Goal: Transaction & Acquisition: Purchase product/service

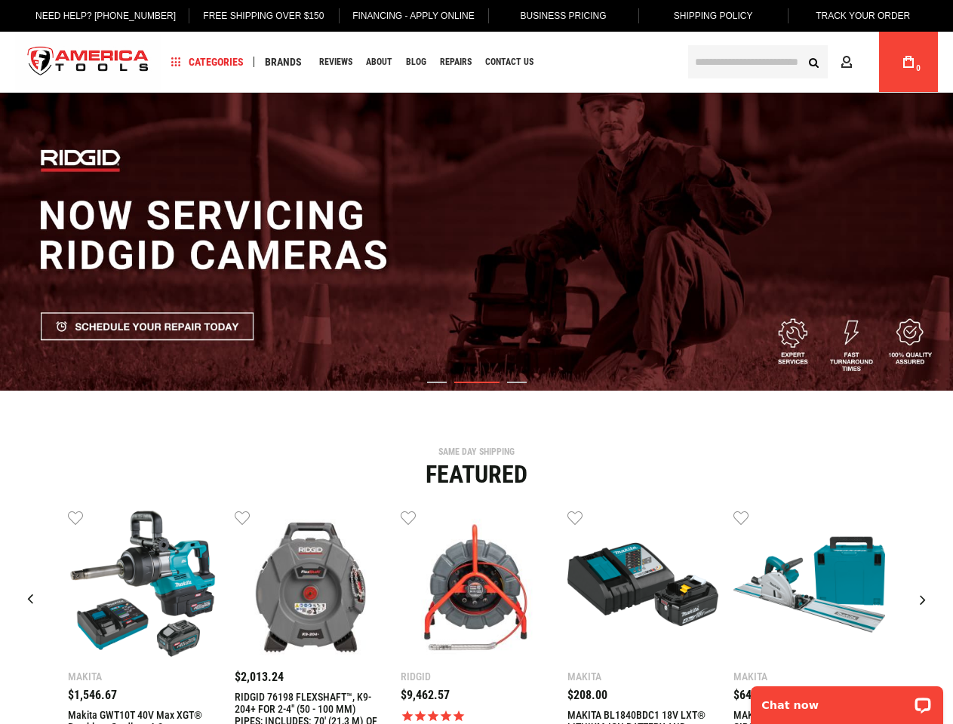
click at [252, 16] on link "Free Shipping Over $150" at bounding box center [263, 16] width 144 height 32
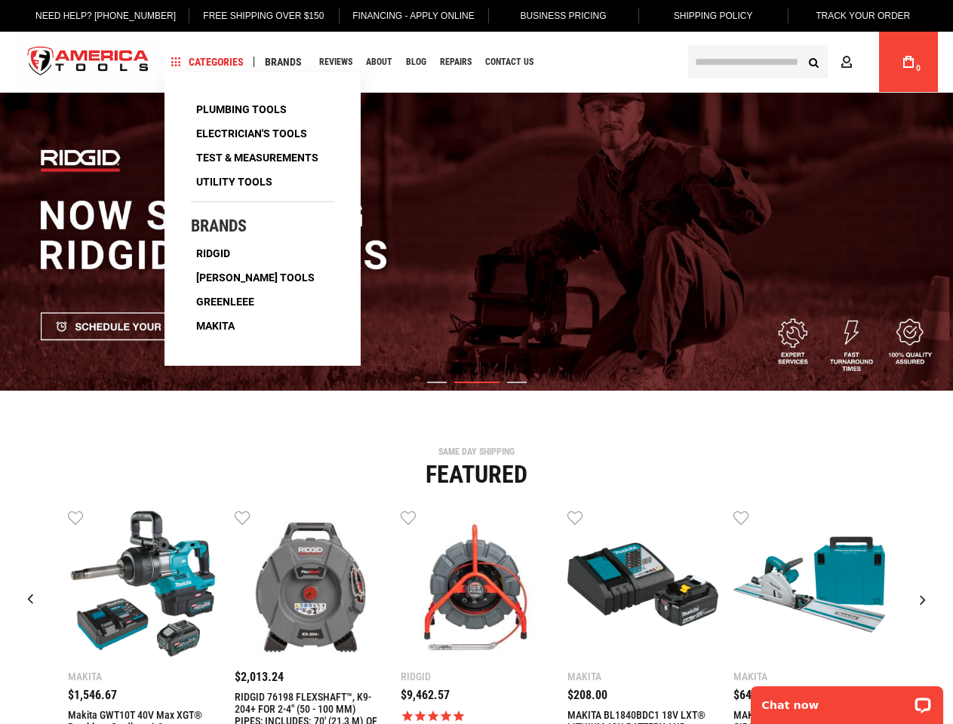
click at [207, 62] on span "Categories" at bounding box center [207, 62] width 72 height 11
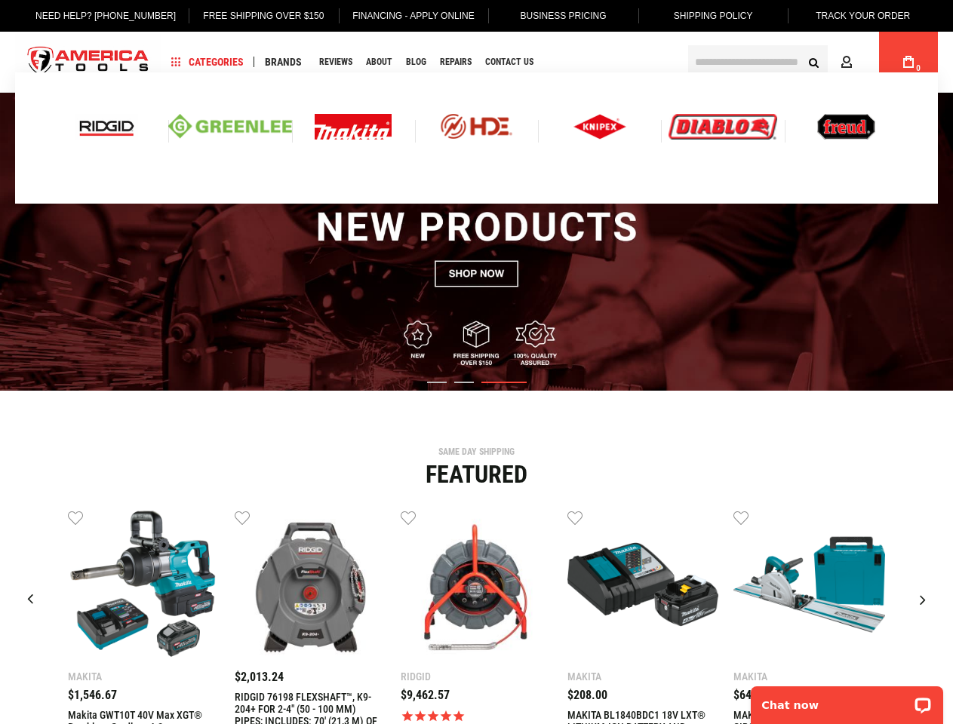
click at [283, 62] on span "Brands" at bounding box center [283, 62] width 37 height 11
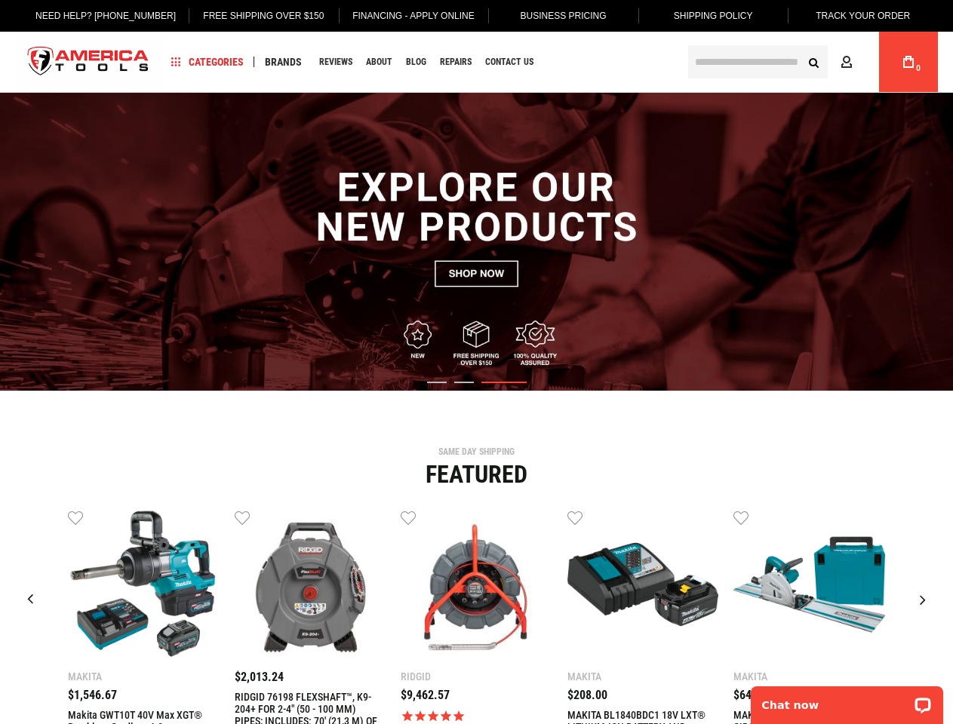
click at [75, 517] on link "Wish List" at bounding box center [75, 516] width 15 height 15
click at [242, 517] on link "Wish List" at bounding box center [242, 516] width 15 height 15
click at [408, 517] on link "Wish List" at bounding box center [408, 516] width 15 height 15
click at [575, 517] on link "Wish List" at bounding box center [574, 516] width 15 height 15
click at [741, 517] on link "Wish List" at bounding box center [740, 516] width 15 height 15
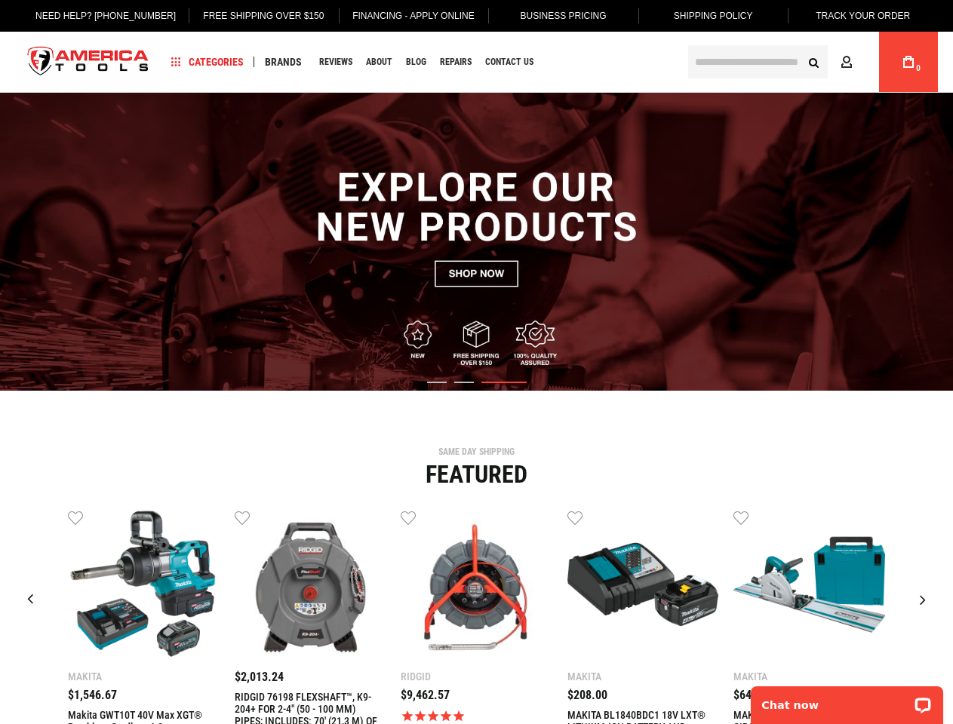
click at [908, 517] on div "Makita $1,546.67 Wish List Compare" at bounding box center [476, 661] width 930 height 304
click at [923, 600] on div "Next slide" at bounding box center [923, 600] width 38 height 38
